Goal: Navigation & Orientation: Find specific page/section

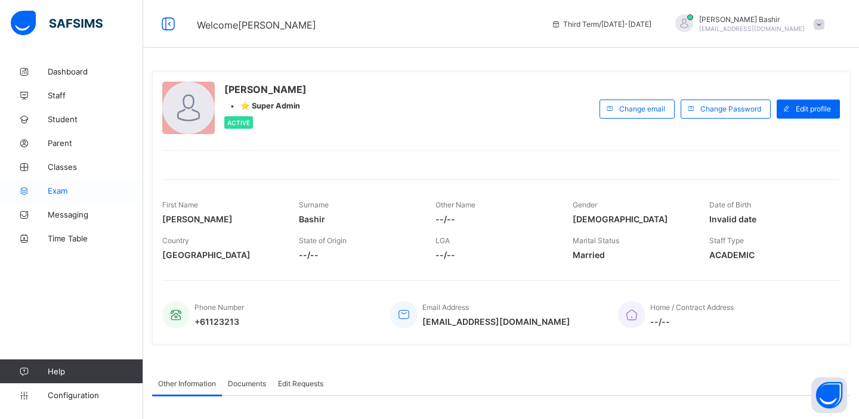
click at [60, 190] on span "Exam" at bounding box center [95, 191] width 95 height 10
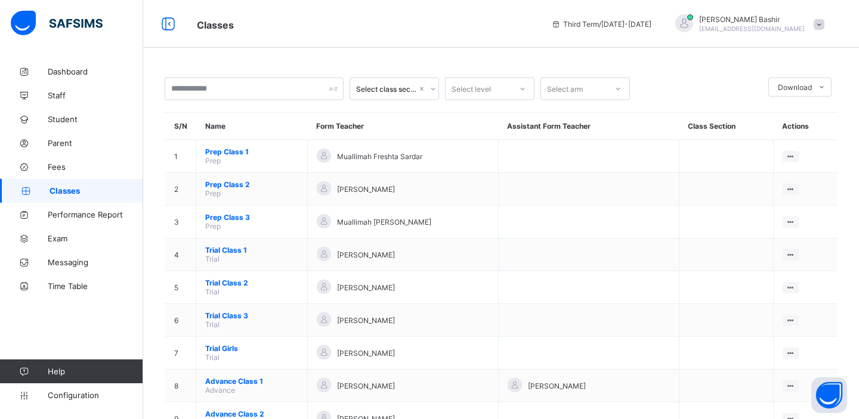
scroll to position [266, 0]
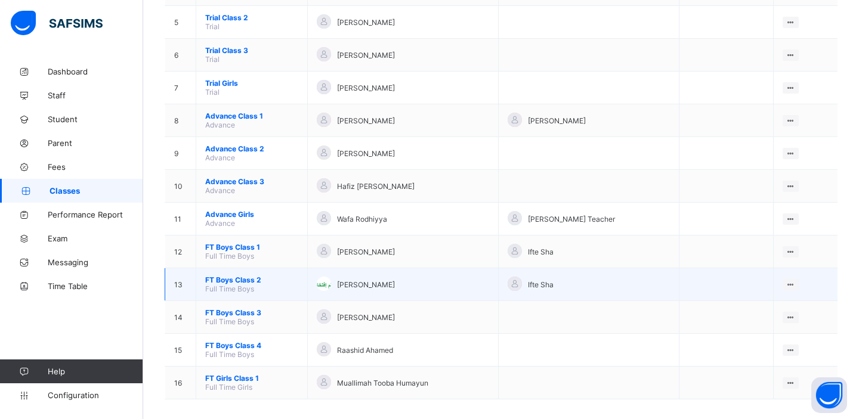
click at [242, 276] on span "FT Boys Class 2" at bounding box center [251, 280] width 93 height 9
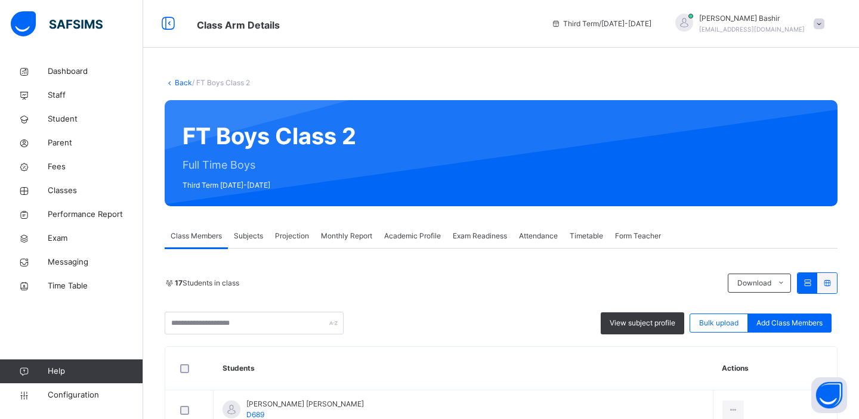
click at [483, 232] on span "Exam Readiness" at bounding box center [480, 236] width 54 height 11
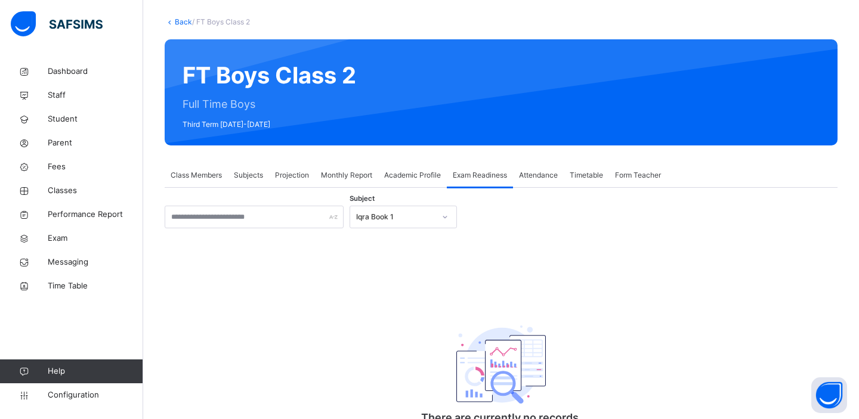
scroll to position [115, 0]
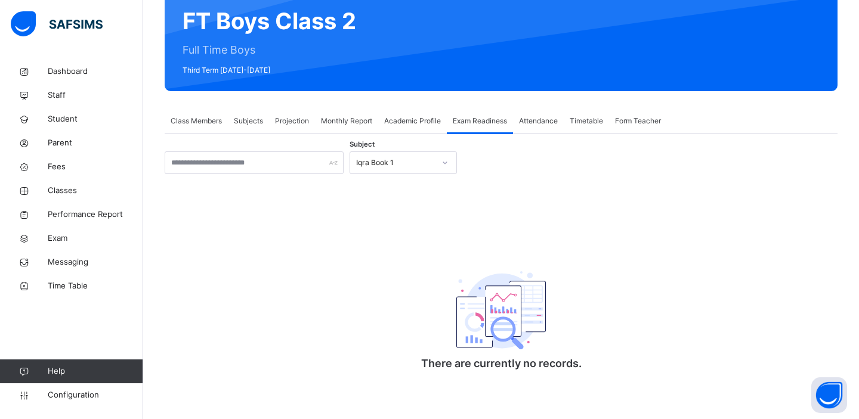
click at [426, 165] on div "Iqra Book 1" at bounding box center [395, 163] width 79 height 11
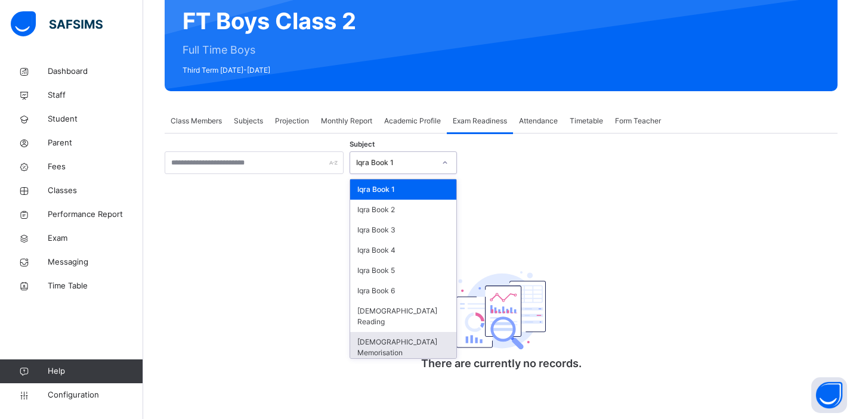
click at [400, 334] on div "[DEMOGRAPHIC_DATA] Memorisation" at bounding box center [403, 347] width 106 height 31
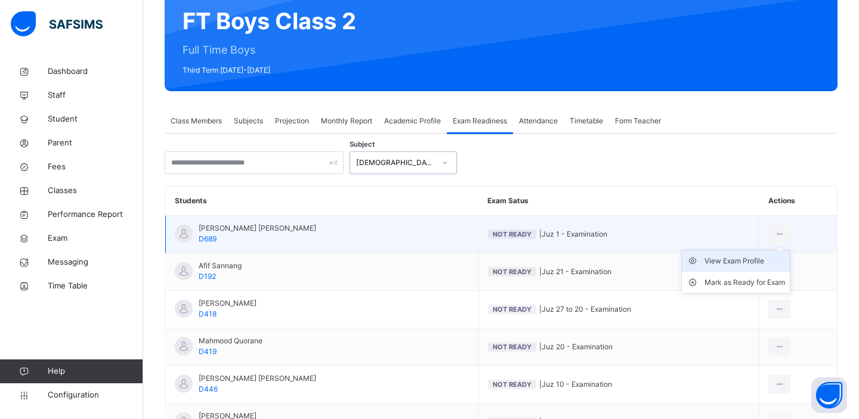
click at [730, 259] on div "View Exam Profile" at bounding box center [745, 261] width 81 height 12
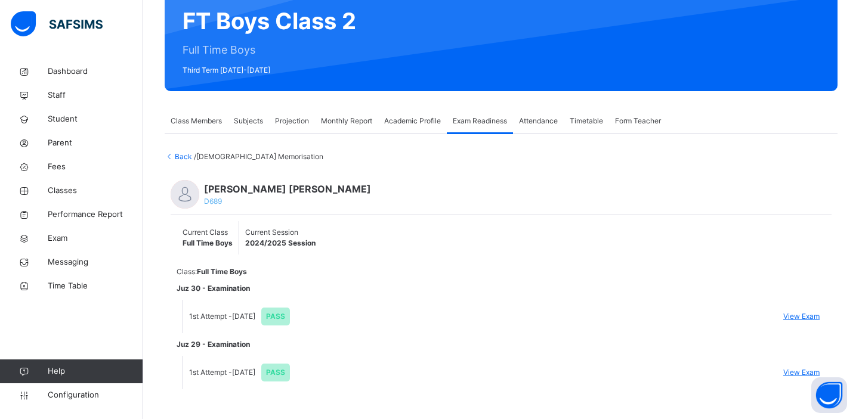
scroll to position [132, 0]
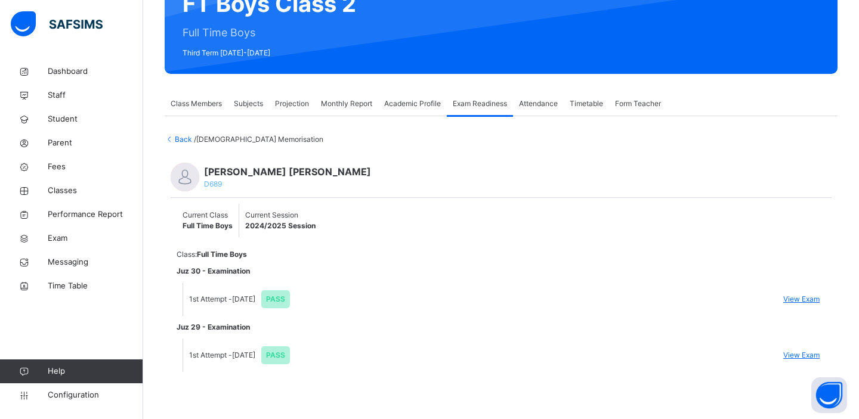
click at [797, 298] on span "View Exam" at bounding box center [802, 299] width 36 height 11
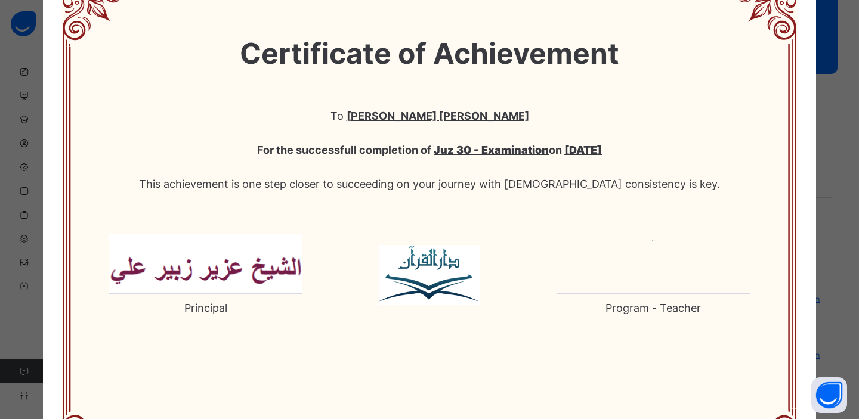
scroll to position [0, 0]
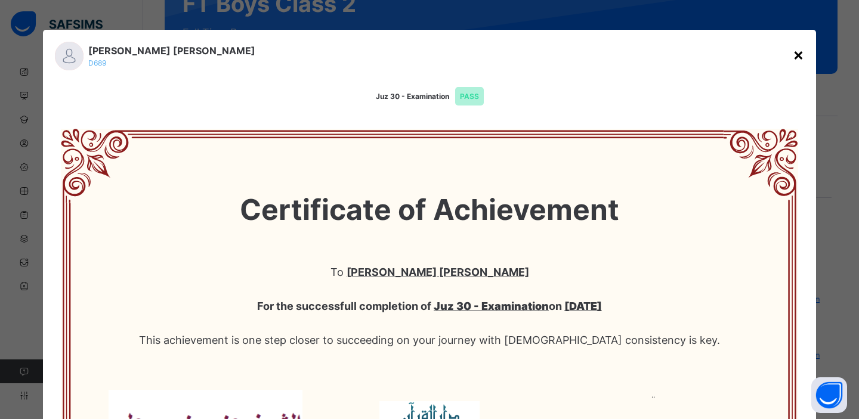
click at [793, 55] on div "×" at bounding box center [798, 54] width 11 height 25
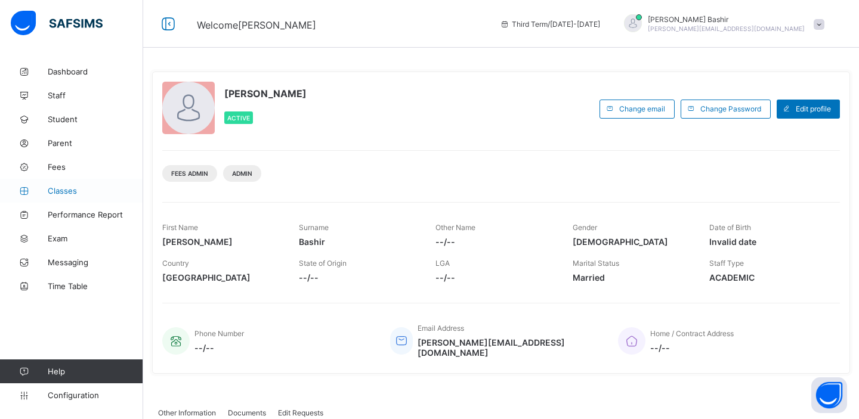
click at [69, 191] on span "Classes" at bounding box center [95, 191] width 95 height 10
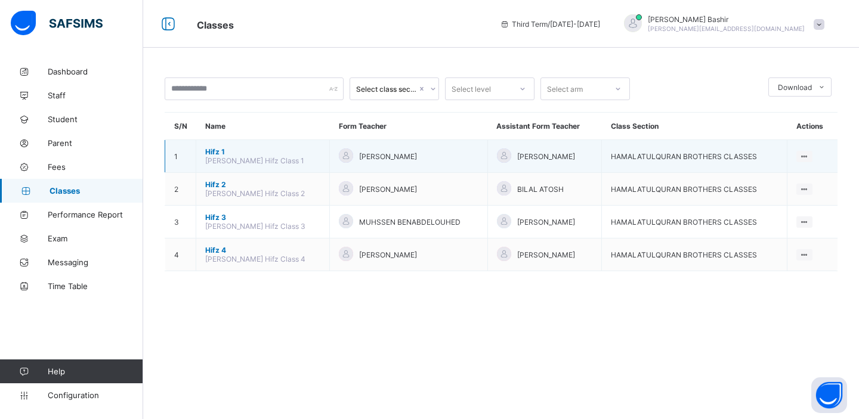
click at [218, 154] on span "Hifz 1" at bounding box center [262, 151] width 115 height 9
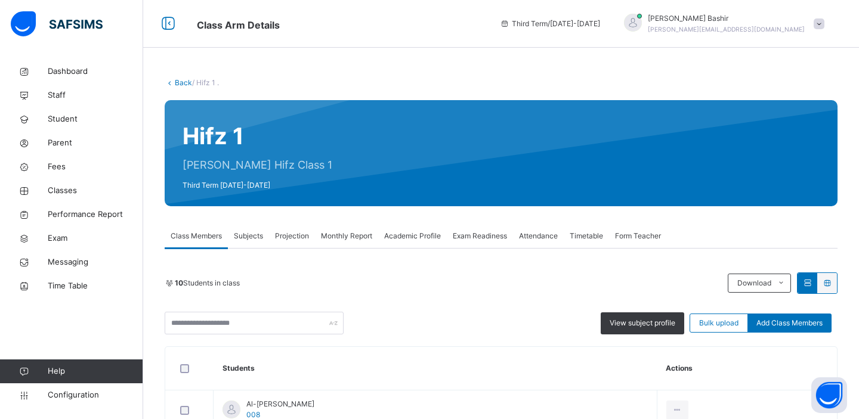
click at [295, 237] on span "Projection" at bounding box center [292, 236] width 34 height 11
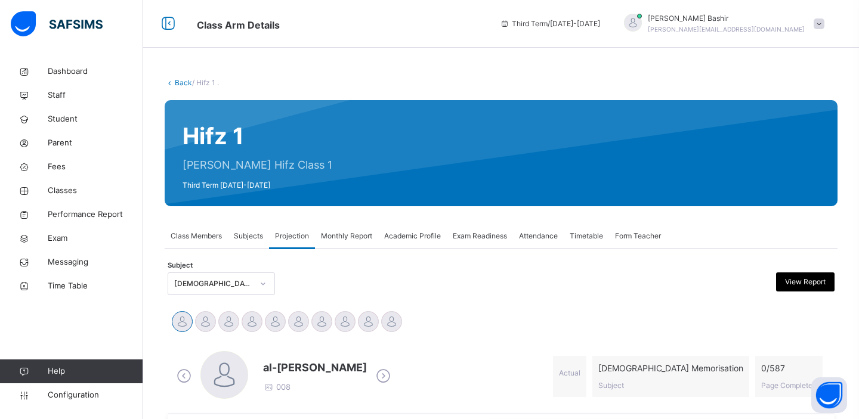
click at [184, 82] on link "Back" at bounding box center [183, 82] width 17 height 9
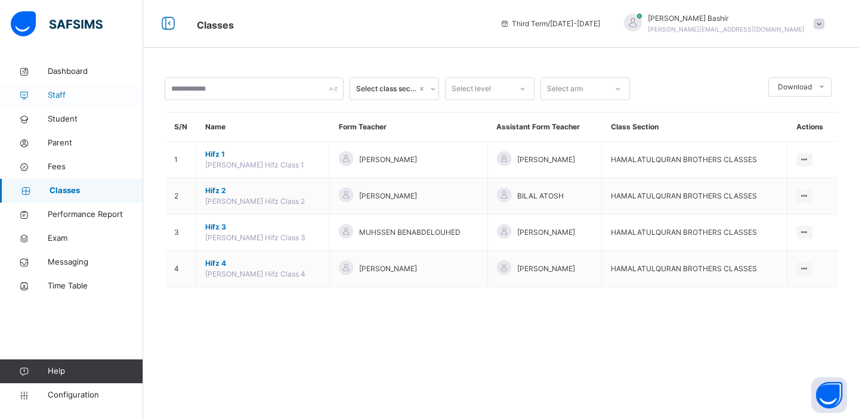
click at [69, 97] on span "Staff" at bounding box center [95, 96] width 95 height 12
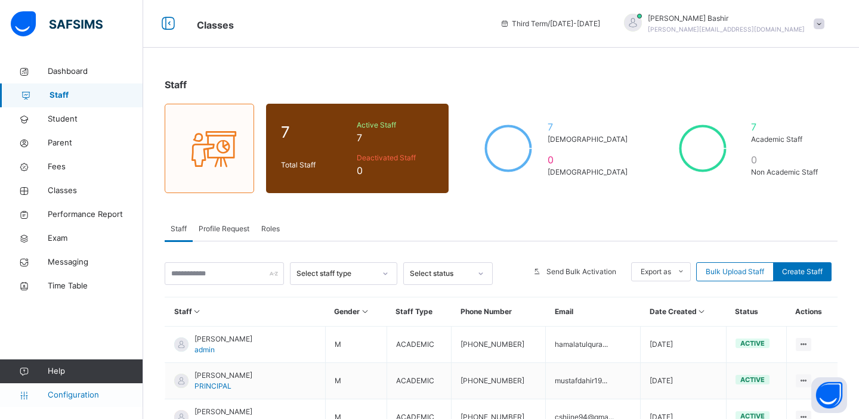
click at [79, 396] on span "Configuration" at bounding box center [95, 396] width 95 height 12
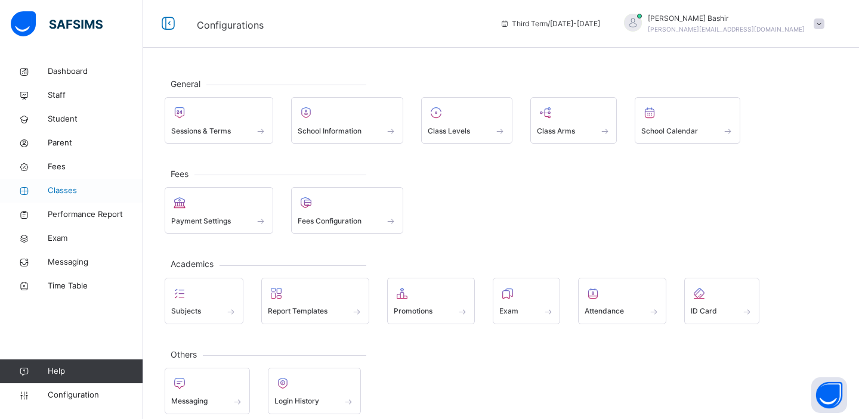
click at [63, 193] on span "Classes" at bounding box center [95, 191] width 95 height 12
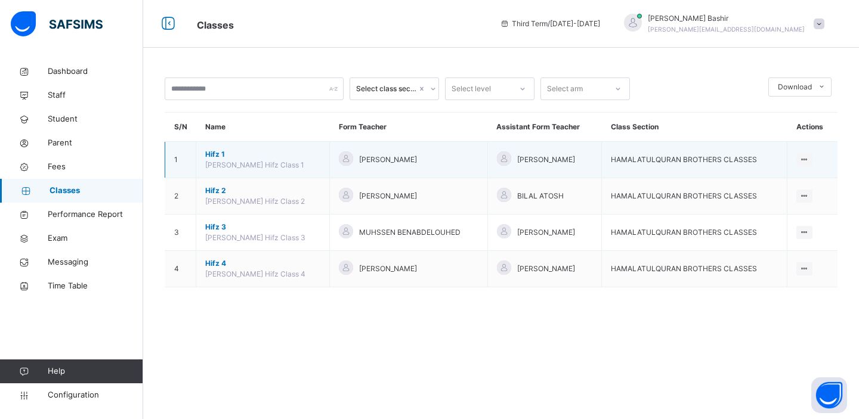
click at [217, 155] on span "Hifz 1" at bounding box center [262, 154] width 115 height 11
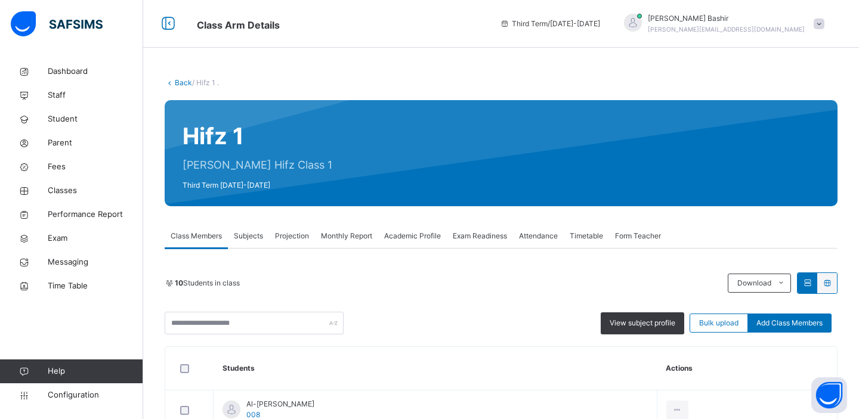
click at [254, 235] on span "Subjects" at bounding box center [248, 236] width 29 height 11
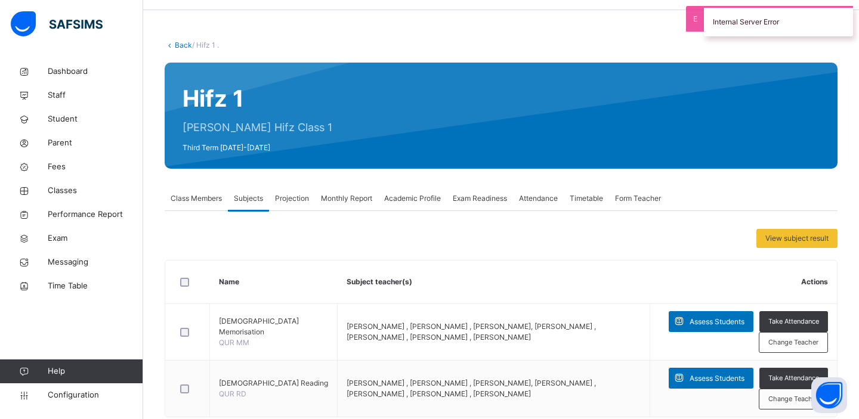
scroll to position [66, 0]
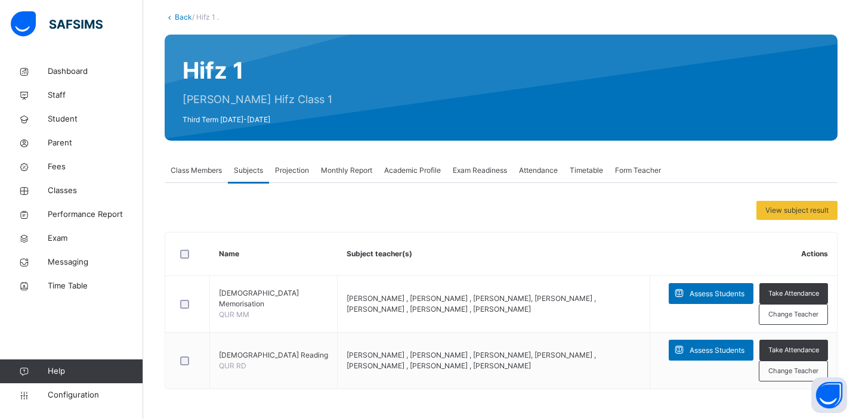
click at [295, 172] on span "Projection" at bounding box center [292, 170] width 34 height 11
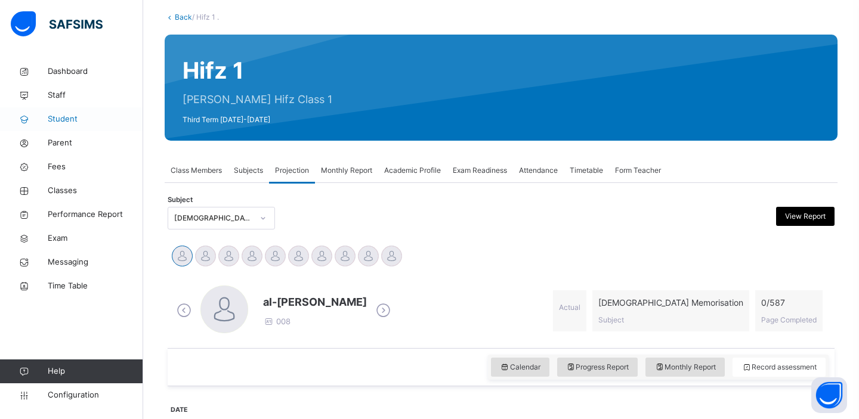
click at [61, 119] on span "Student" at bounding box center [95, 119] width 95 height 12
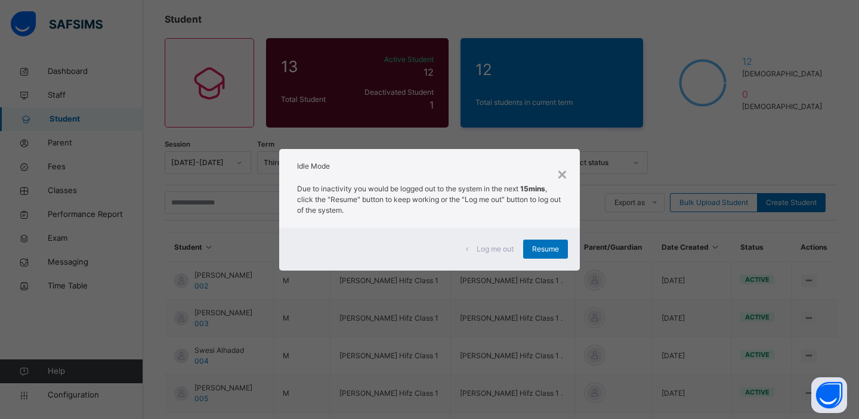
click at [493, 250] on span "Log me out" at bounding box center [495, 249] width 37 height 11
